Goal: Information Seeking & Learning: Understand process/instructions

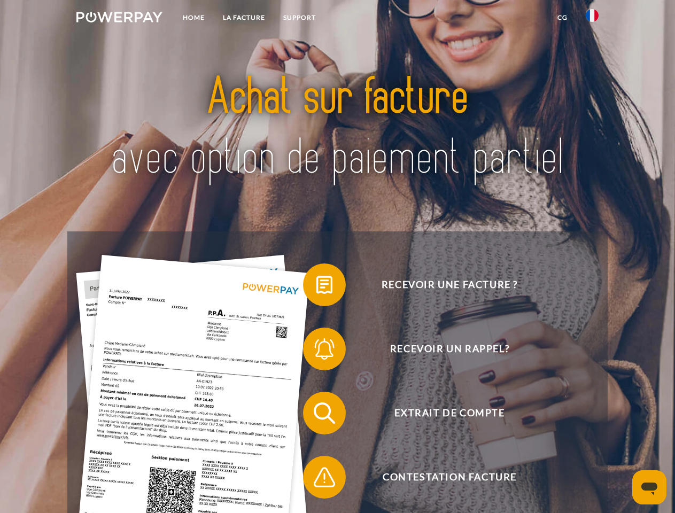
click at [119, 19] on img at bounding box center [119, 17] width 86 height 11
click at [592, 19] on img at bounding box center [592, 15] width 13 height 13
click at [562, 18] on link "CG" at bounding box center [562, 17] width 28 height 19
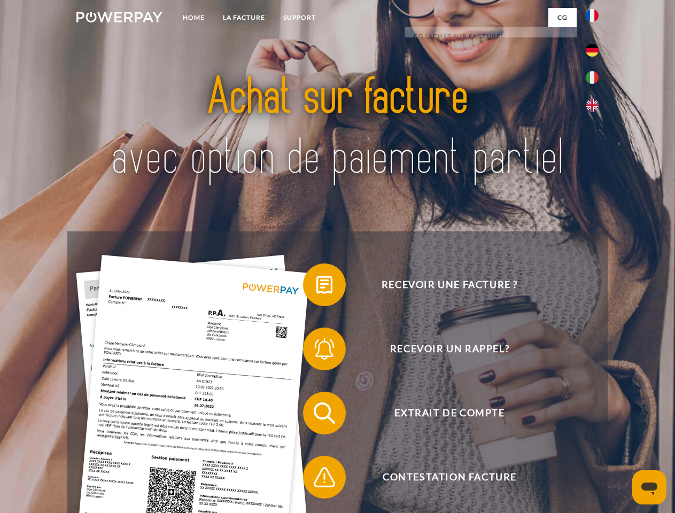
click at [316, 287] on span at bounding box center [308, 284] width 53 height 53
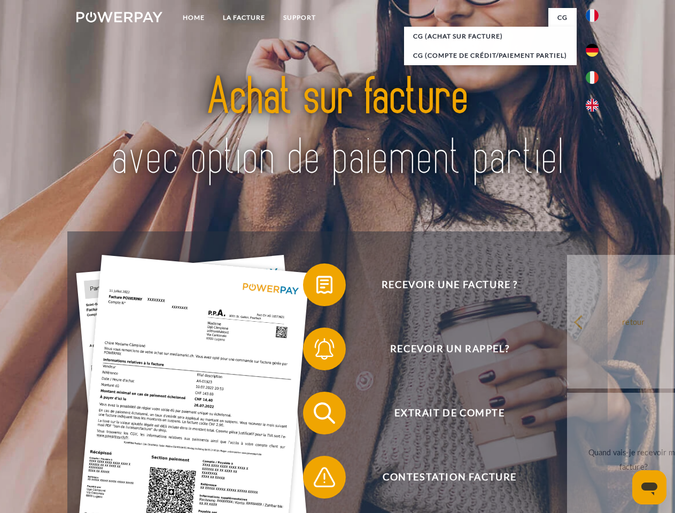
click at [316, 351] on div "Recevoir une facture ? Recevoir un rappel? Extrait de compte retour" at bounding box center [337, 445] width 540 height 428
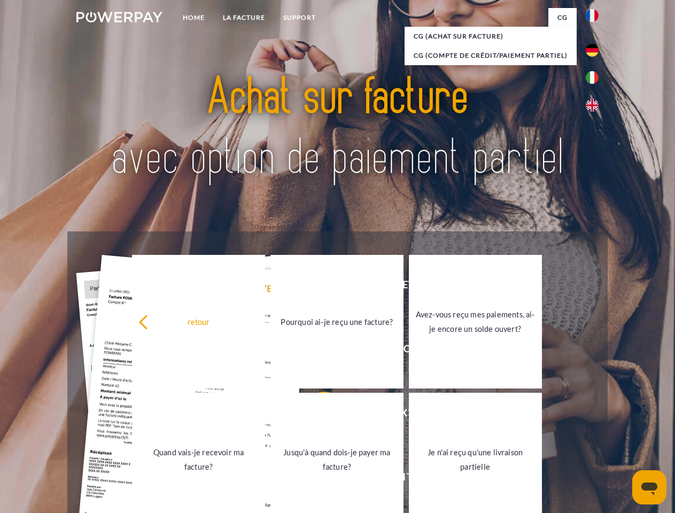
click at [316, 415] on link "Jusqu'à quand dois-je payer ma facture?" at bounding box center [337, 460] width 133 height 134
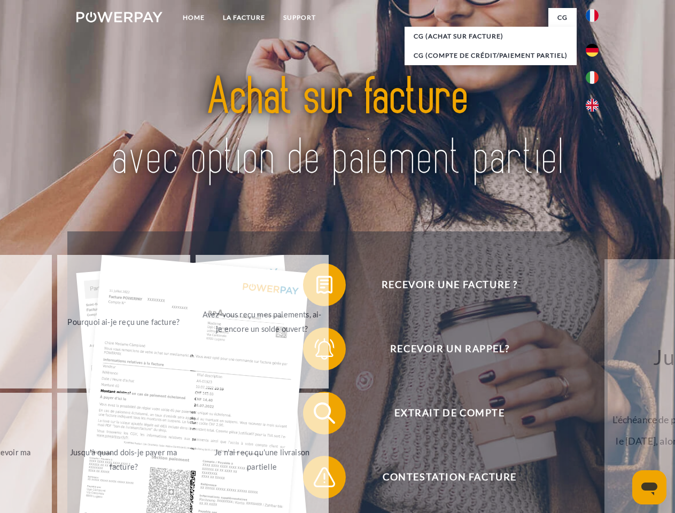
click at [316, 480] on span at bounding box center [308, 477] width 53 height 53
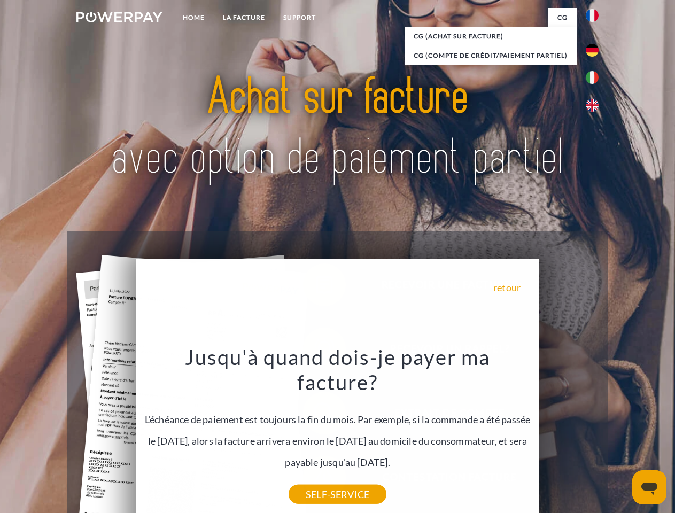
click at [650, 488] on icon "Ouvrir la fenêtre de messagerie" at bounding box center [650, 489] width 16 height 13
